Goal: Transaction & Acquisition: Subscribe to service/newsletter

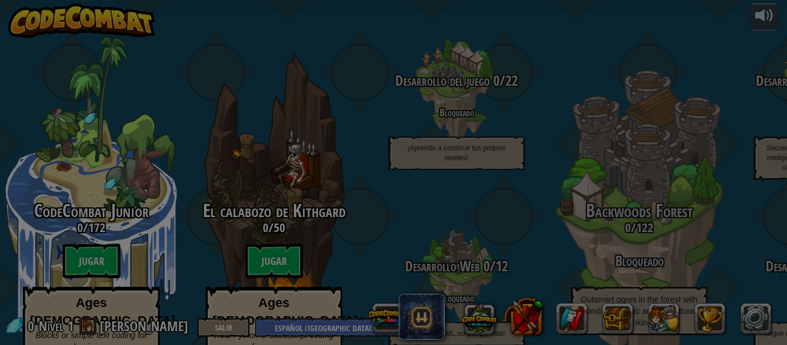
select select "es-419"
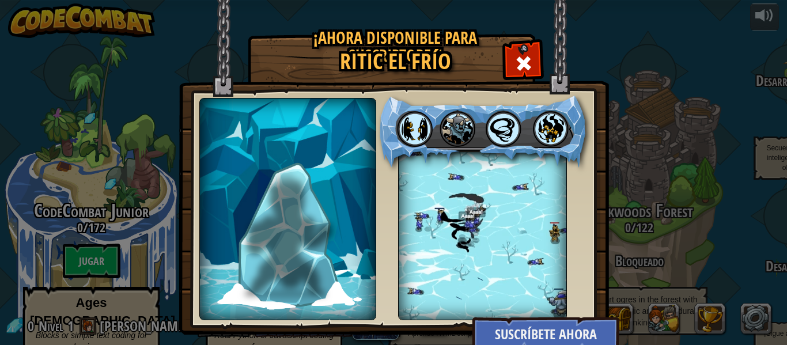
click at [453, 218] on div at bounding box center [482, 236] width 169 height 169
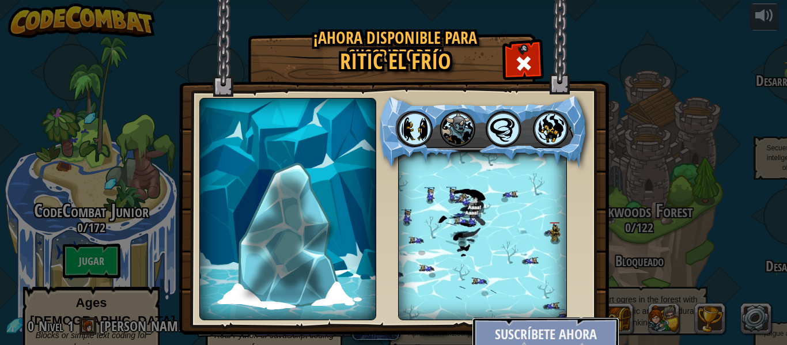
click at [545, 338] on button "Suscríbete ahora" at bounding box center [546, 335] width 148 height 35
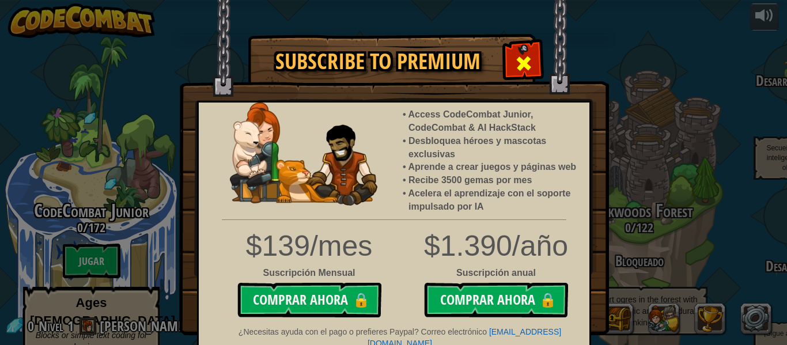
click at [515, 55] on span at bounding box center [524, 63] width 18 height 18
